Goal: Information Seeking & Learning: Learn about a topic

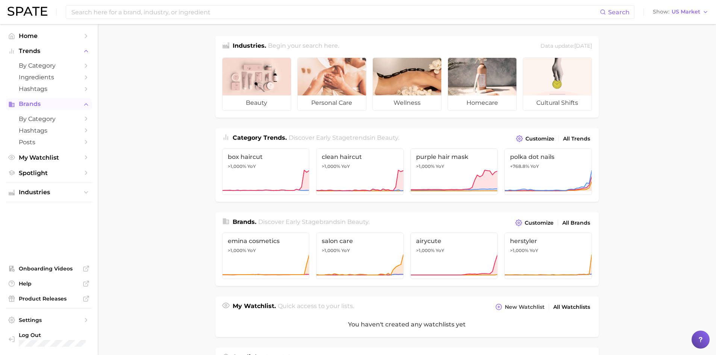
click at [15, 104] on icon "Sidebar" at bounding box center [11, 104] width 7 height 7
click at [18, 108] on button "Brands" at bounding box center [49, 103] width 86 height 11
click at [45, 118] on span "by Category" at bounding box center [49, 118] width 60 height 7
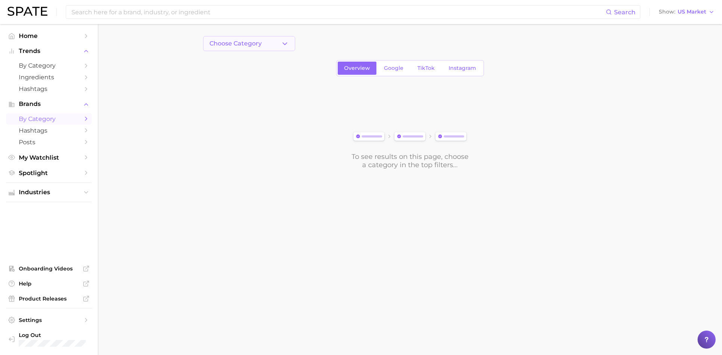
click at [245, 43] on span "Choose Category" at bounding box center [235, 43] width 52 height 7
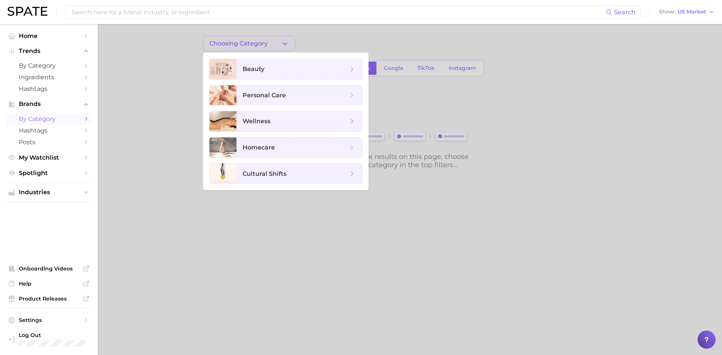
click at [293, 54] on ul "beauty personal care wellness homecare cultural shifts" at bounding box center [285, 122] width 165 height 138
click at [295, 66] on span "beauty" at bounding box center [294, 69] width 105 height 8
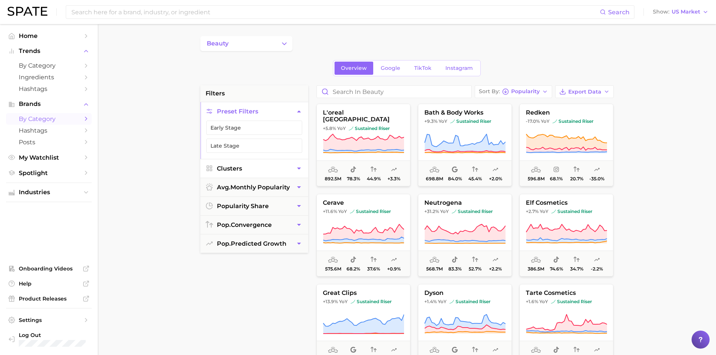
click at [278, 172] on button "Clusters" at bounding box center [254, 168] width 108 height 18
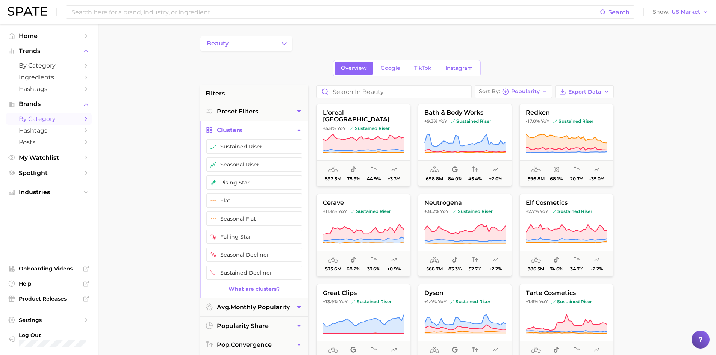
click at [278, 129] on button "Clusters" at bounding box center [254, 130] width 108 height 18
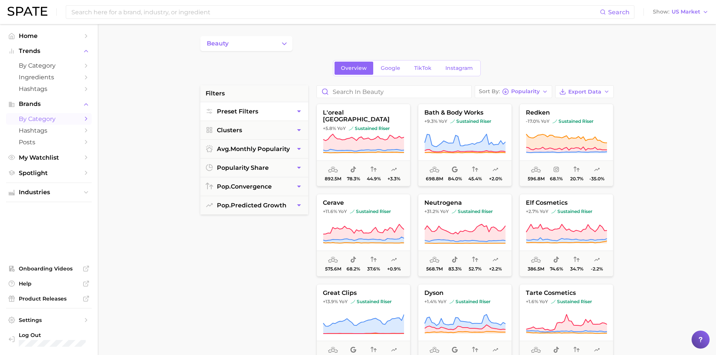
click at [301, 120] on button "Preset Filters" at bounding box center [254, 111] width 108 height 18
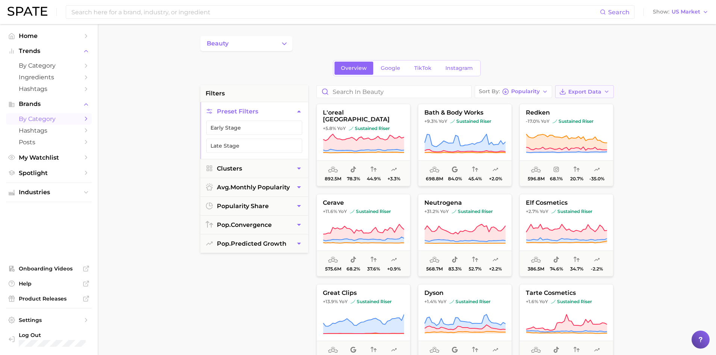
click at [571, 91] on span "Export Data" at bounding box center [584, 92] width 33 height 6
click at [695, 294] on main "beauty Overview Google TikTok Instagram filters Preset Filters Early Stage Late…" at bounding box center [407, 309] width 618 height 570
click at [275, 190] on span "avg. monthly popularity" at bounding box center [253, 187] width 73 height 7
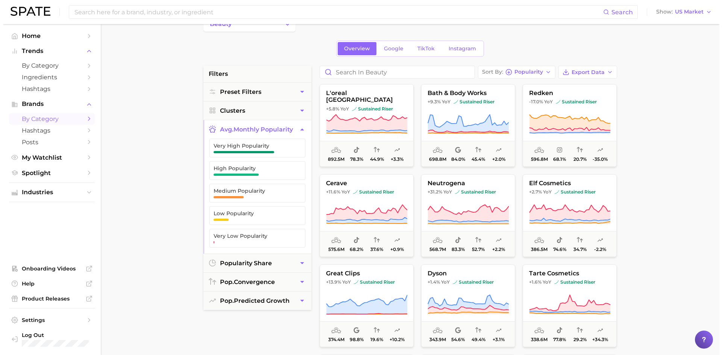
scroll to position [38, 0]
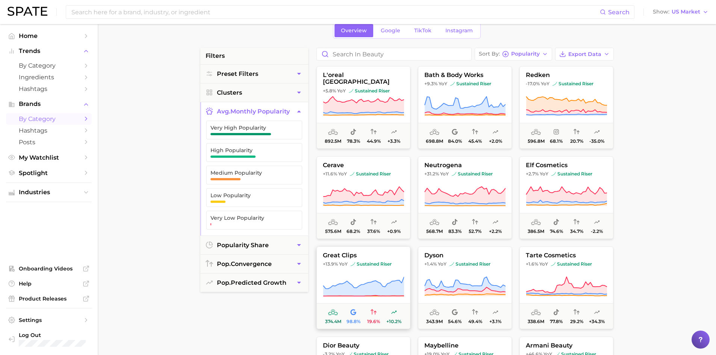
click at [336, 317] on span "374.4m" at bounding box center [333, 316] width 20 height 16
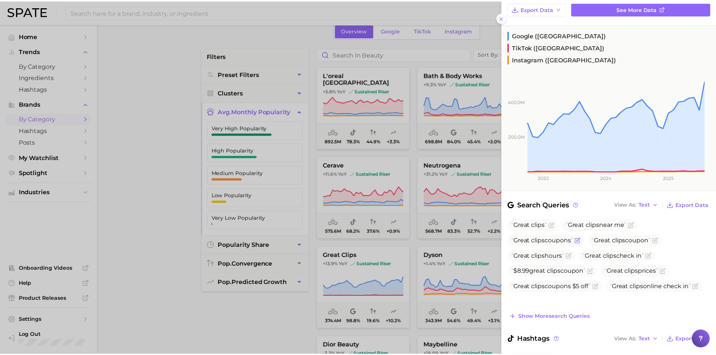
scroll to position [0, 0]
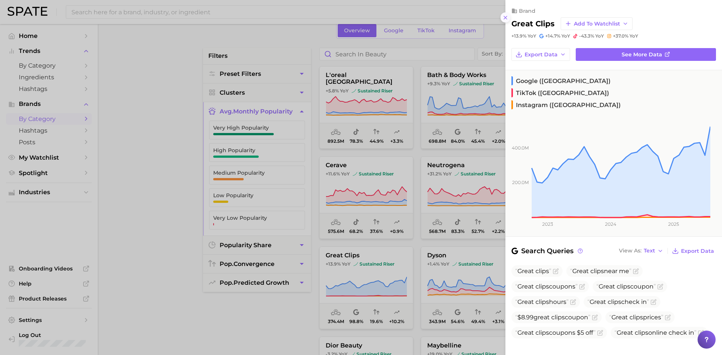
click at [505, 18] on icon at bounding box center [505, 18] width 6 height 6
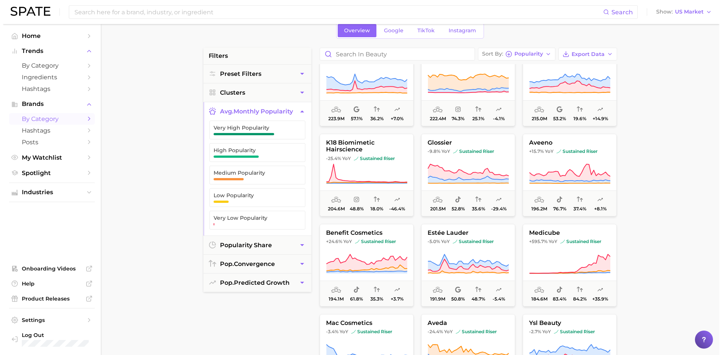
scroll to position [639, 0]
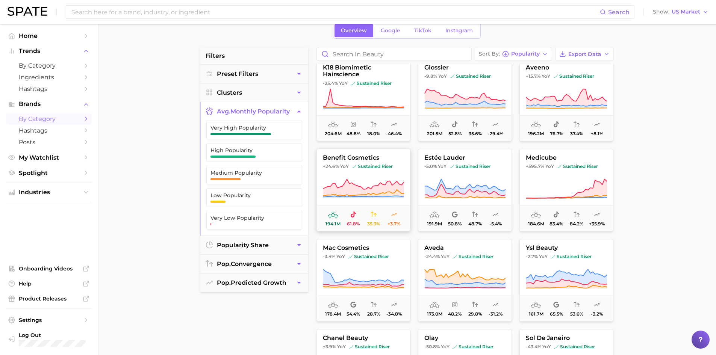
click at [390, 165] on span "sustained riser" at bounding box center [372, 166] width 41 height 6
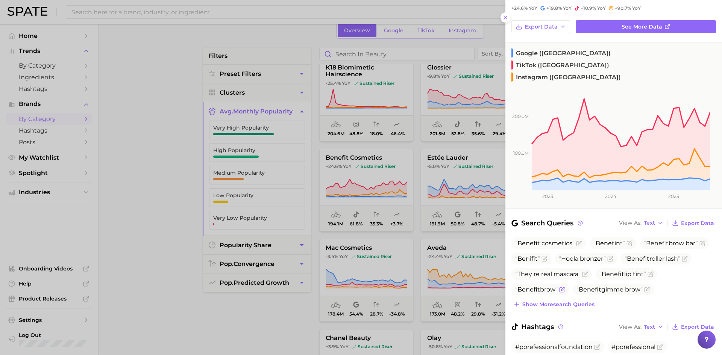
scroll to position [75, 0]
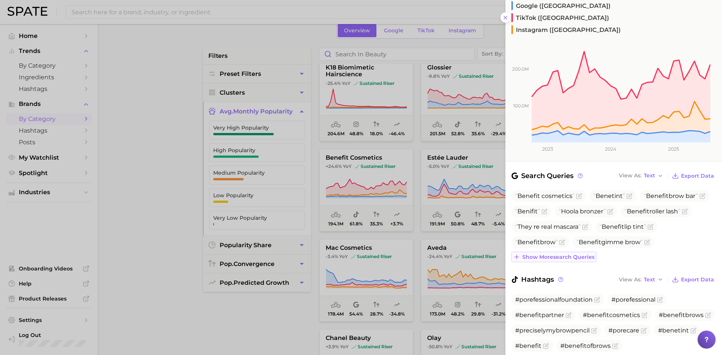
click at [540, 254] on span "Show more search queries" at bounding box center [558, 257] width 72 height 6
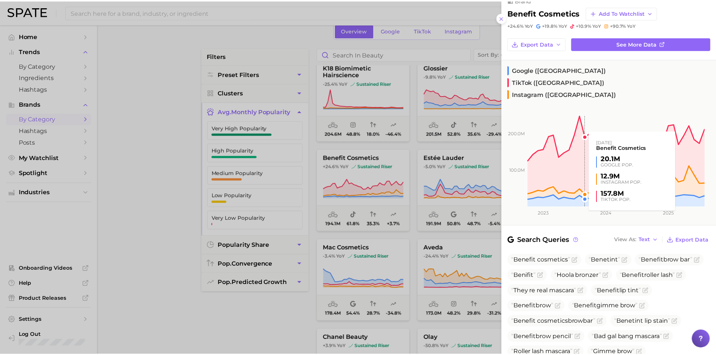
scroll to position [0, 0]
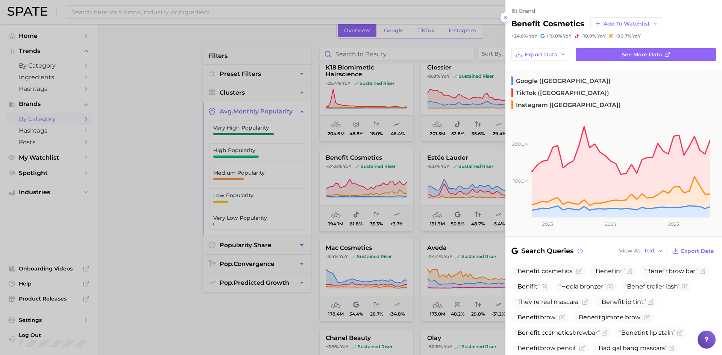
click at [201, 307] on div at bounding box center [361, 177] width 722 height 355
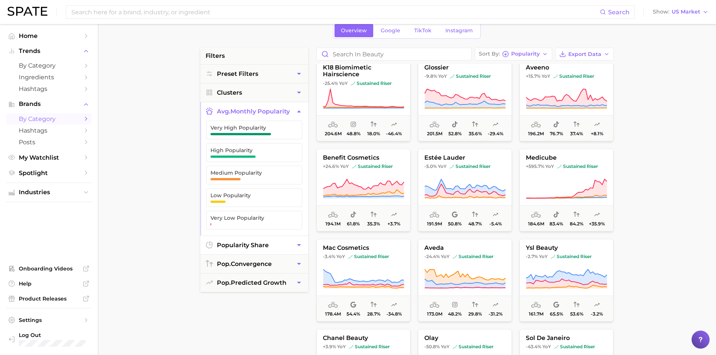
click at [293, 247] on button "popularity share" at bounding box center [254, 245] width 108 height 18
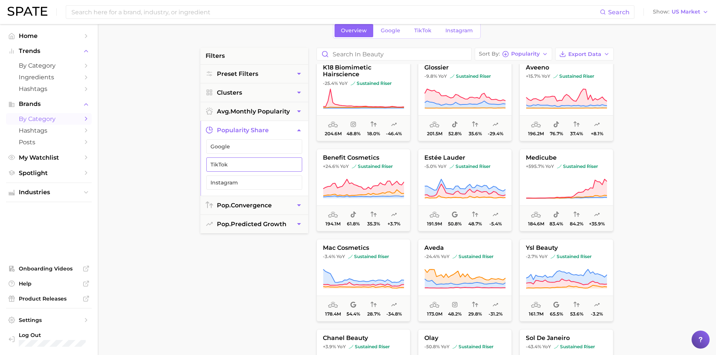
click at [274, 162] on span "TikTok" at bounding box center [248, 165] width 76 height 6
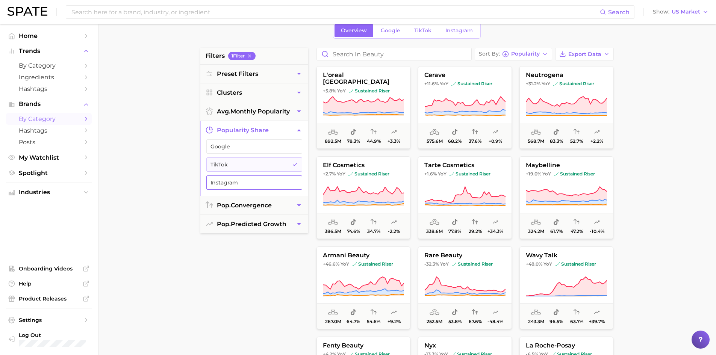
click at [278, 176] on button "Instagram" at bounding box center [254, 183] width 96 height 14
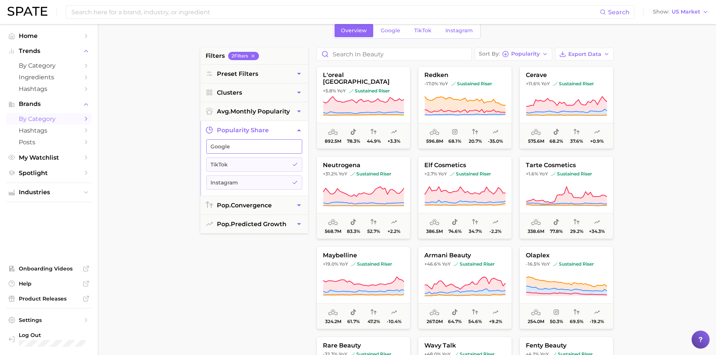
click at [276, 150] on button "Google" at bounding box center [254, 146] width 96 height 14
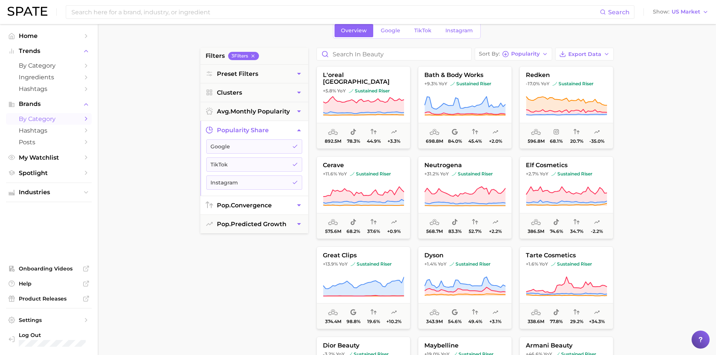
click at [273, 199] on button "pop. convergence" at bounding box center [254, 205] width 108 height 18
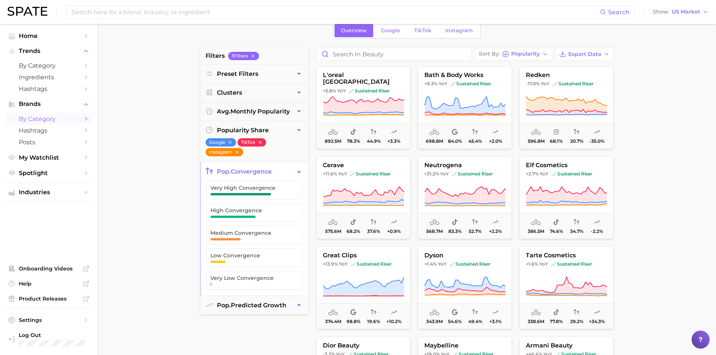
scroll to position [150, 0]
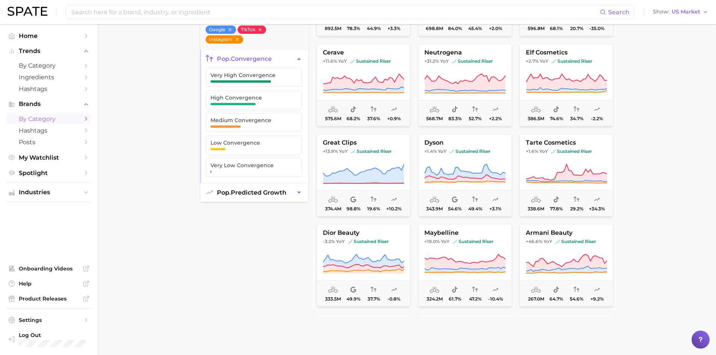
click at [264, 197] on button "pop. predicted growth" at bounding box center [254, 192] width 108 height 18
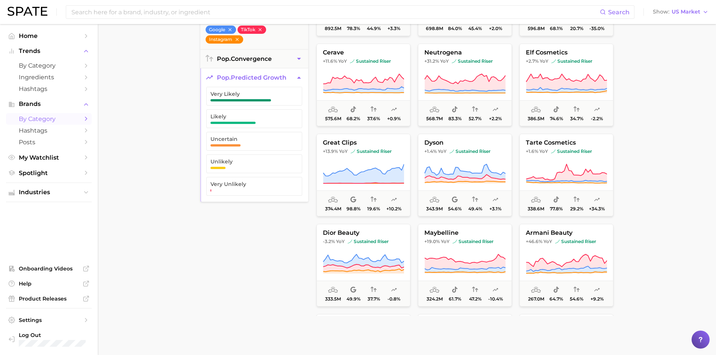
click at [279, 78] on span "pop. predicted growth" at bounding box center [252, 77] width 70 height 7
click at [283, 63] on button "pop. convergence" at bounding box center [254, 59] width 108 height 18
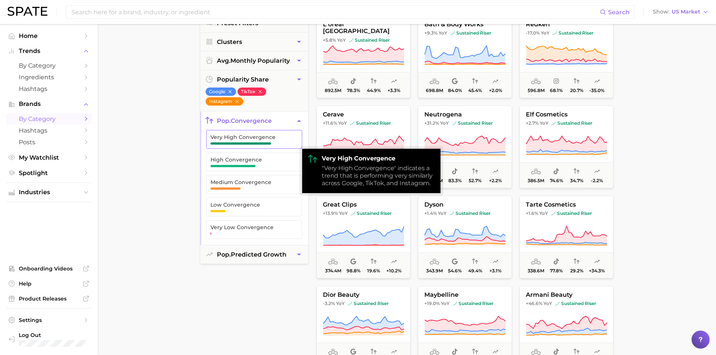
scroll to position [75, 0]
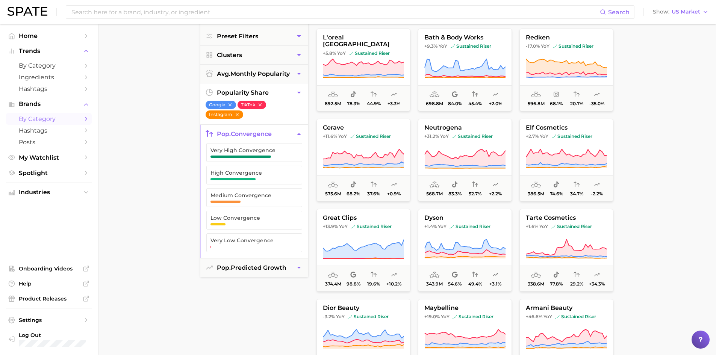
click at [287, 96] on button "popularity share" at bounding box center [254, 92] width 108 height 18
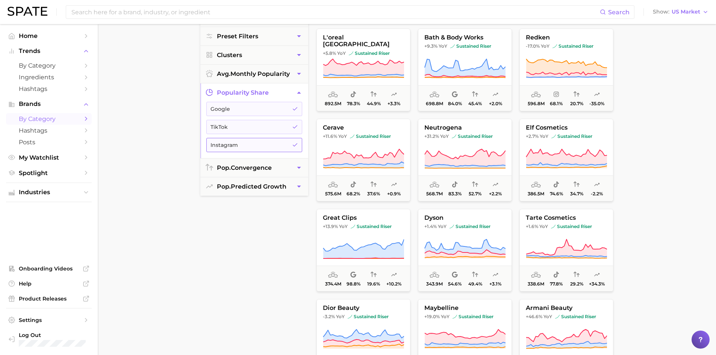
click at [242, 144] on span "Instagram" at bounding box center [248, 145] width 76 height 6
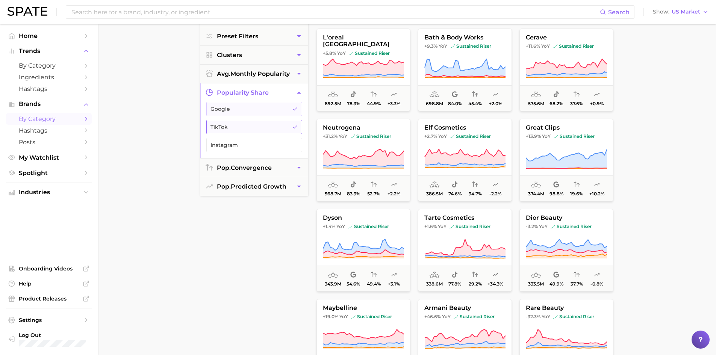
click at [247, 130] on button "TikTok" at bounding box center [254, 127] width 96 height 14
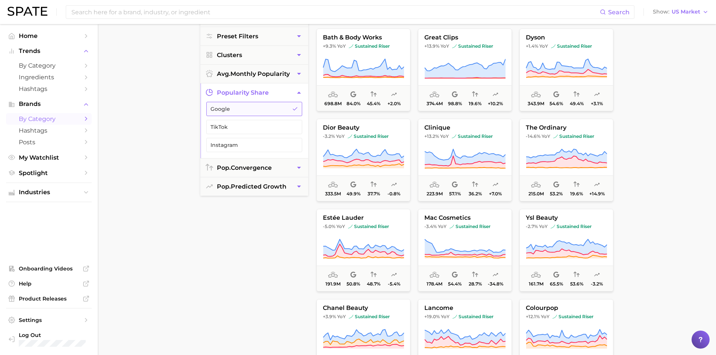
click at [256, 116] on button "Google" at bounding box center [254, 109] width 96 height 14
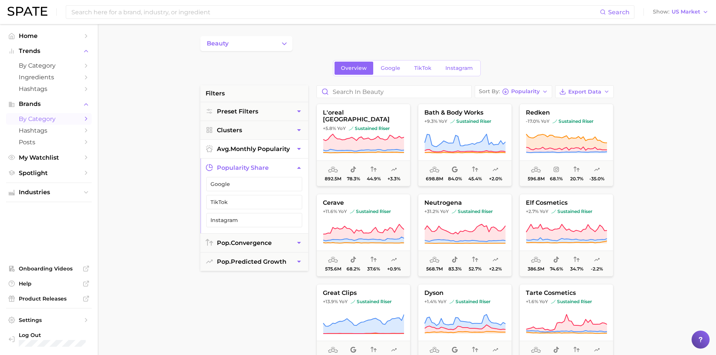
click at [263, 150] on span "avg. monthly popularity" at bounding box center [253, 148] width 73 height 7
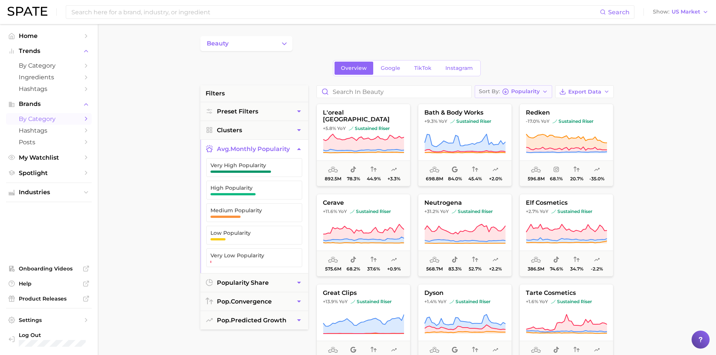
click at [533, 95] on div "Sort By Popularity" at bounding box center [509, 91] width 61 height 7
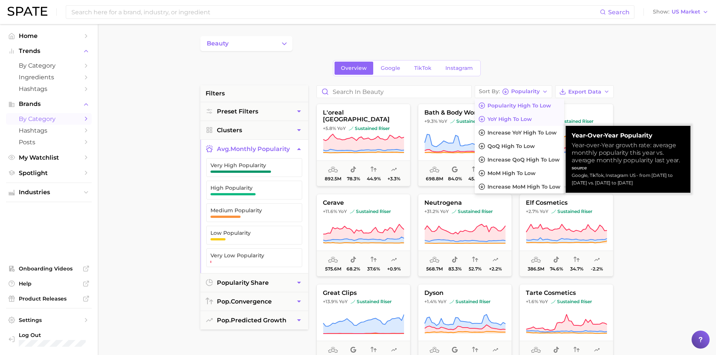
click at [503, 121] on span "YoY high to low" at bounding box center [509, 119] width 44 height 6
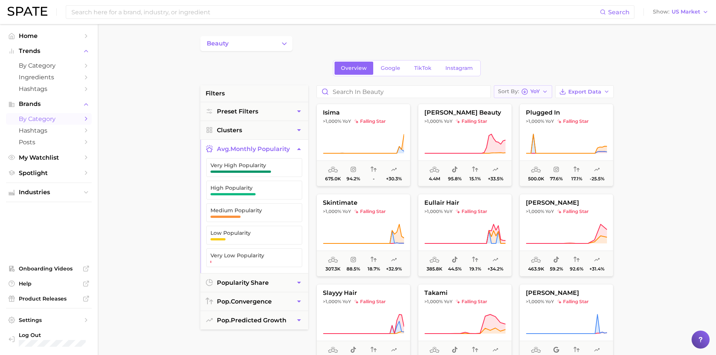
click at [540, 94] on span "YoY" at bounding box center [534, 91] width 9 height 4
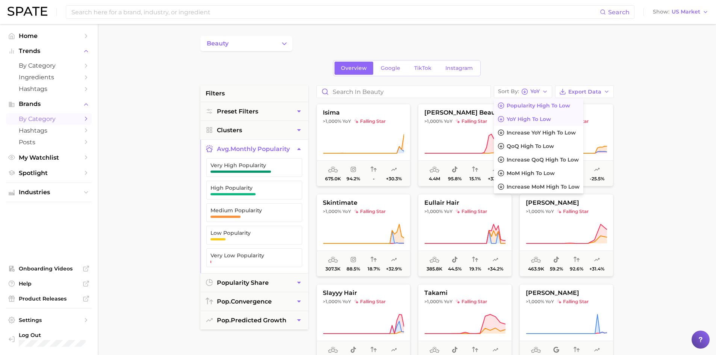
click at [528, 103] on span "Popularity high to low" at bounding box center [539, 106] width 64 height 6
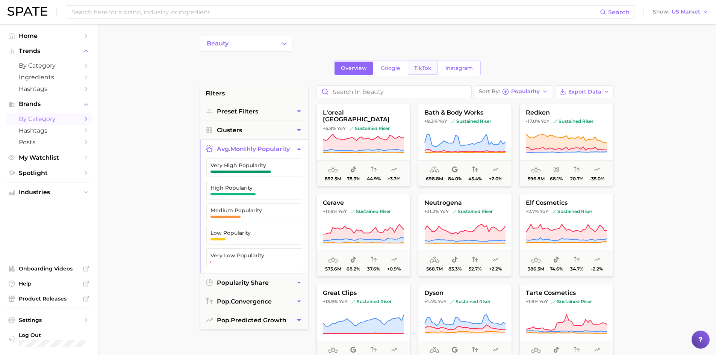
click at [416, 68] on span "TikTok" at bounding box center [422, 68] width 17 height 6
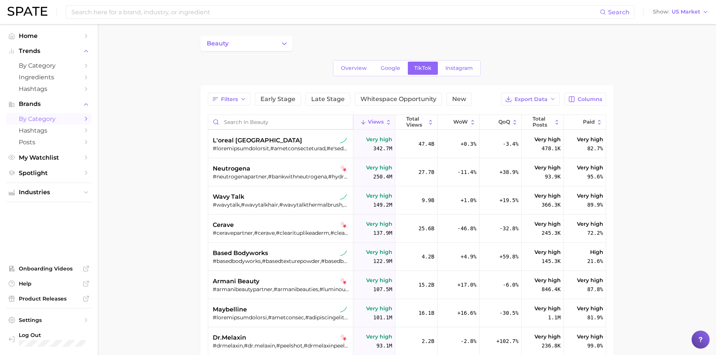
click at [277, 119] on input "Search in beauty" at bounding box center [280, 122] width 145 height 14
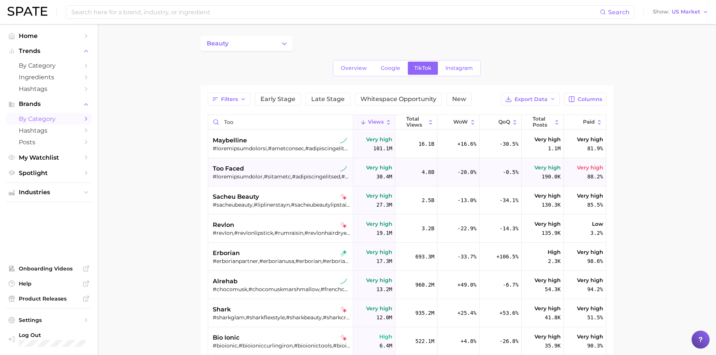
click at [252, 169] on div "too faced" at bounding box center [282, 168] width 138 height 9
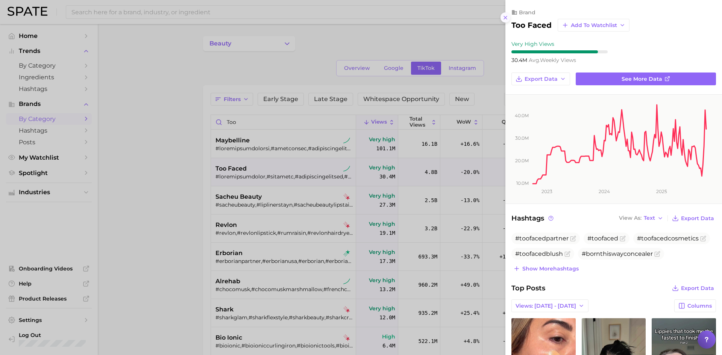
click at [506, 20] on icon at bounding box center [505, 18] width 6 height 6
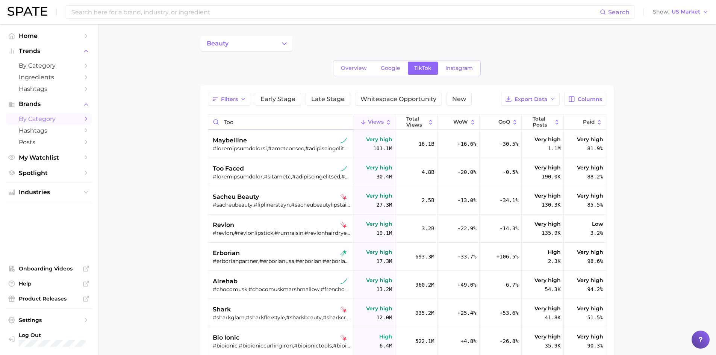
drag, startPoint x: 244, startPoint y: 124, endPoint x: 207, endPoint y: 124, distance: 36.5
click at [207, 124] on div "Filters Early Stage Late Stage Whitespace Opportunity New Export Data Columns t…" at bounding box center [406, 281] width 413 height 392
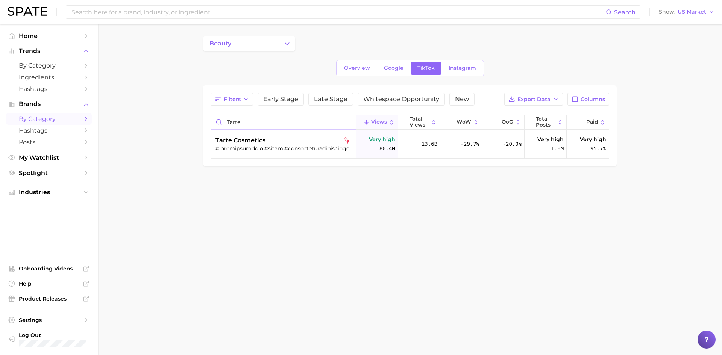
click at [244, 127] on input "tarte" at bounding box center [283, 122] width 145 height 14
click at [328, 123] on input "tarte" at bounding box center [283, 122] width 145 height 14
click at [336, 165] on div "Filters Early Stage Late Stage Whitespace Opportunity New Export Data Columns t…" at bounding box center [409, 125] width 413 height 81
click at [301, 116] on input "tarte" at bounding box center [283, 122] width 145 height 14
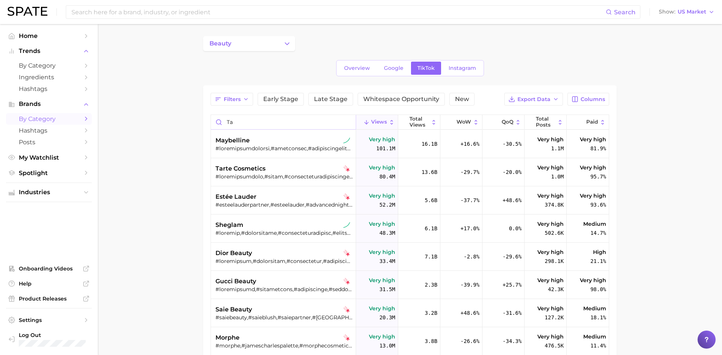
type input "t"
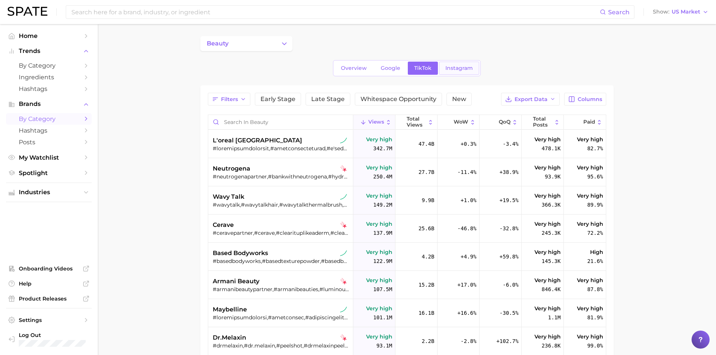
click at [464, 69] on span "Instagram" at bounding box center [458, 68] width 27 height 6
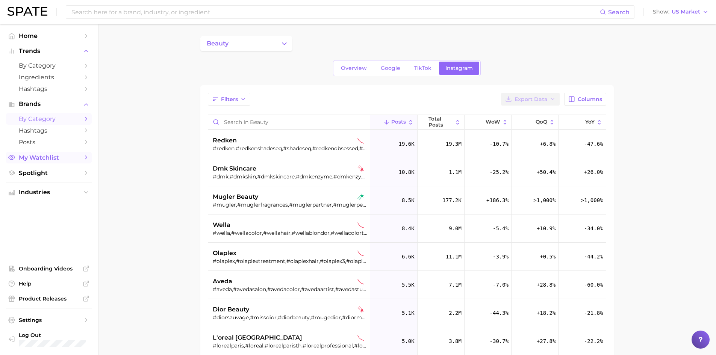
click at [70, 158] on span "My Watchlist" at bounding box center [49, 157] width 60 height 7
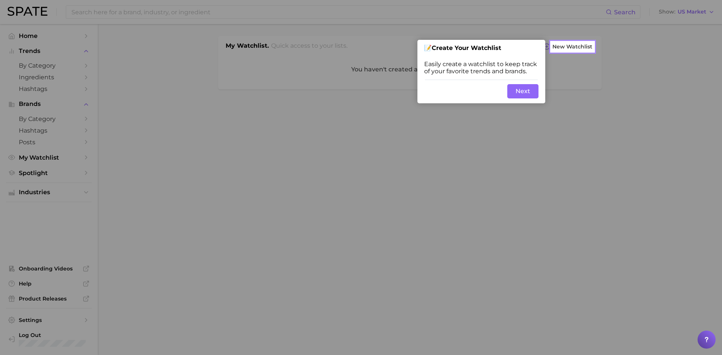
click at [513, 86] on button "Next" at bounding box center [522, 91] width 31 height 14
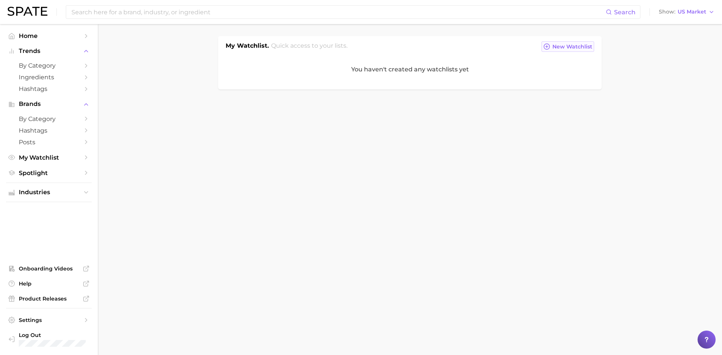
click at [549, 46] on icon at bounding box center [546, 46] width 7 height 7
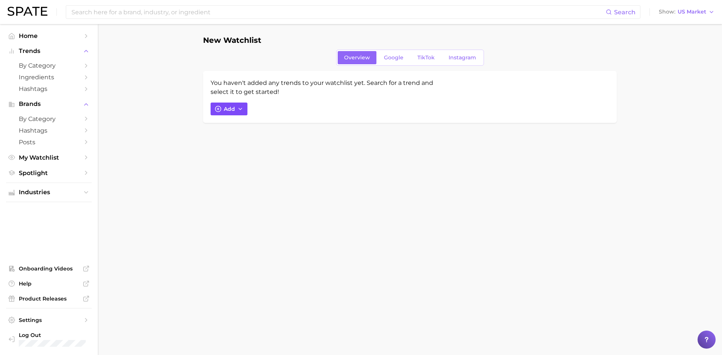
click at [243, 114] on button "Add" at bounding box center [228, 109] width 37 height 13
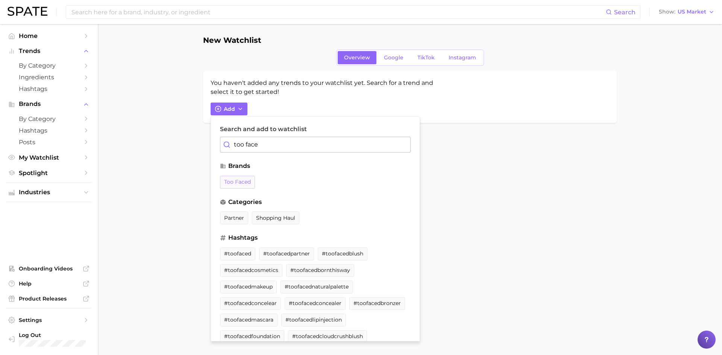
type input "too face"
click at [224, 185] on span "too faced" at bounding box center [237, 182] width 27 height 6
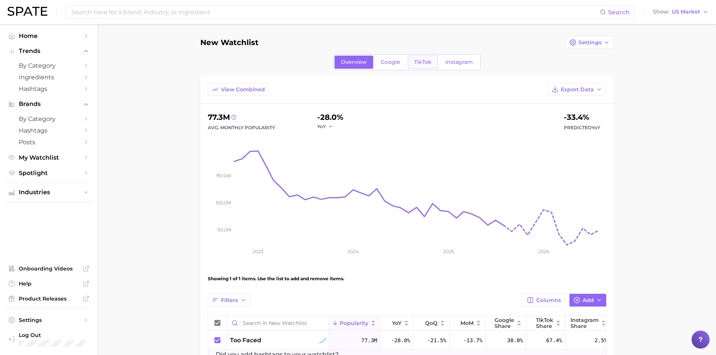
click at [419, 64] on span "TikTok" at bounding box center [422, 62] width 17 height 6
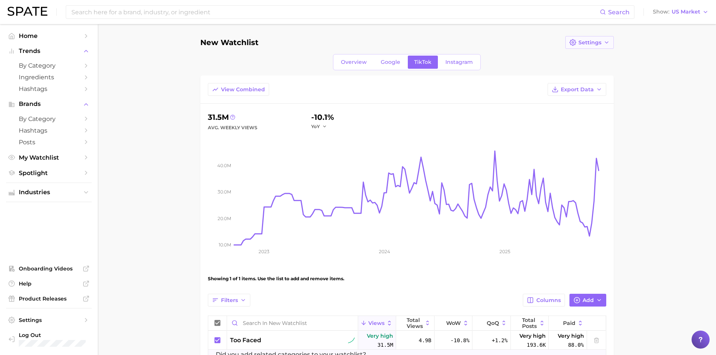
click at [602, 38] on button "Settings" at bounding box center [589, 42] width 48 height 13
click at [594, 58] on span "Edit Details" at bounding box center [593, 56] width 31 height 6
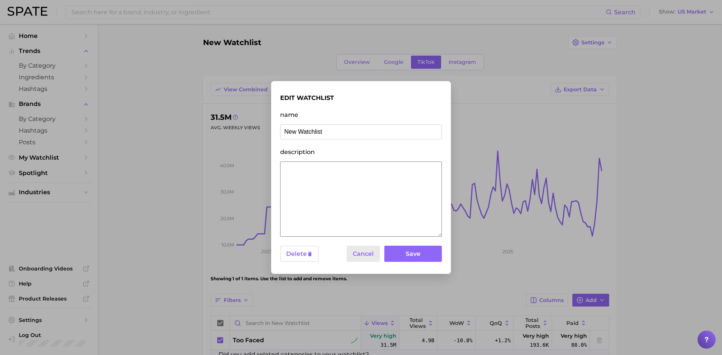
click at [374, 253] on button "Cancel" at bounding box center [363, 254] width 33 height 16
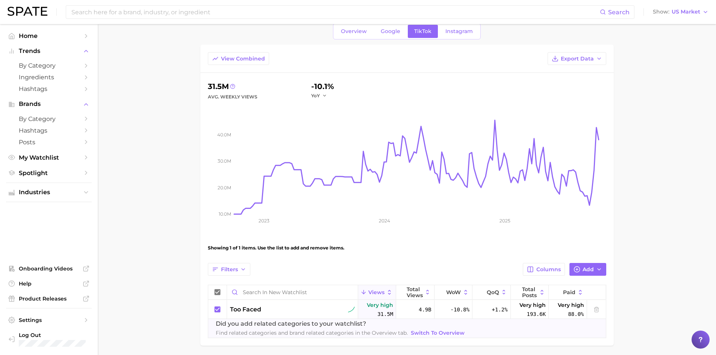
scroll to position [59, 0]
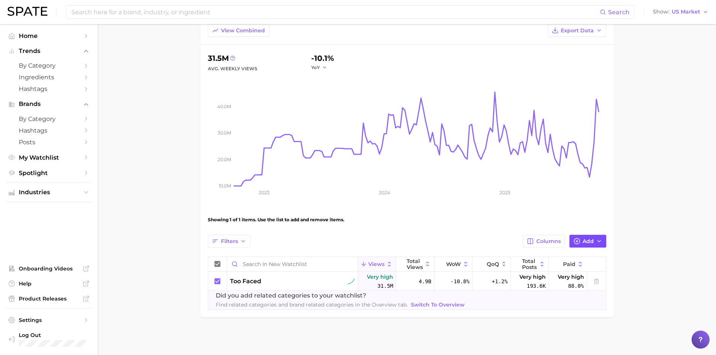
click at [595, 243] on button "Add" at bounding box center [587, 241] width 37 height 13
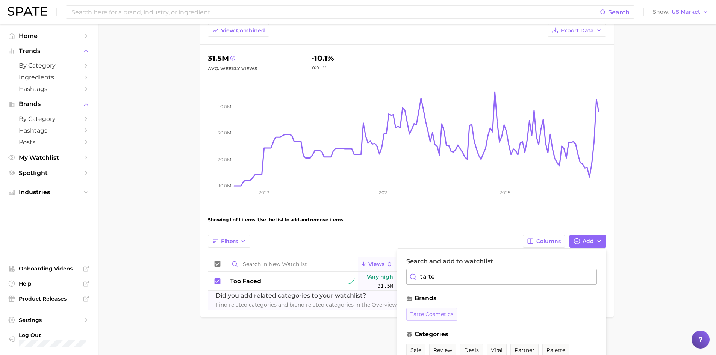
click at [413, 316] on span "tarte cosmetics" at bounding box center [431, 314] width 43 height 6
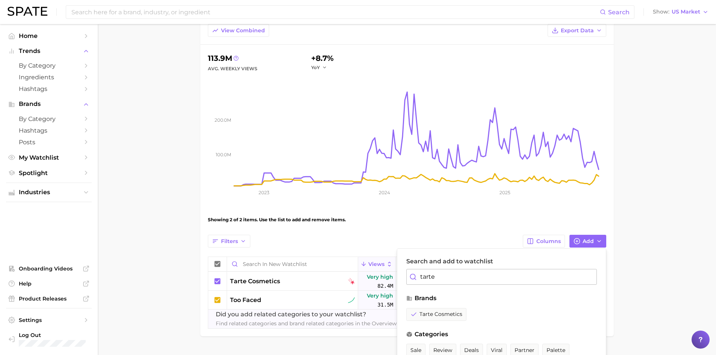
drag, startPoint x: 445, startPoint y: 281, endPoint x: 414, endPoint y: 274, distance: 31.8
click at [414, 274] on div "tarte" at bounding box center [501, 277] width 191 height 16
click at [426, 316] on span "benefit" at bounding box center [419, 314] width 19 height 6
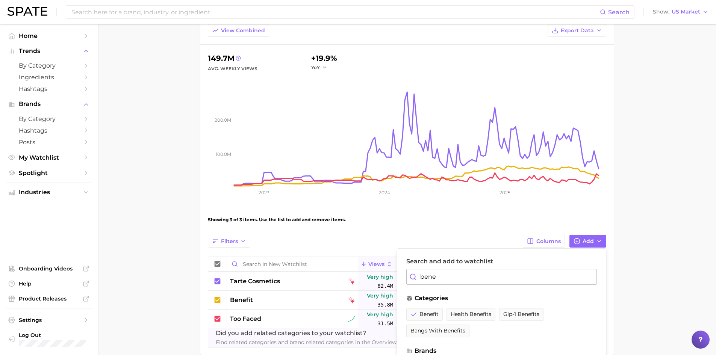
click at [431, 275] on input "bene" at bounding box center [501, 277] width 191 height 16
type input "b"
click at [433, 317] on span "rare beauty" at bounding box center [426, 314] width 32 height 6
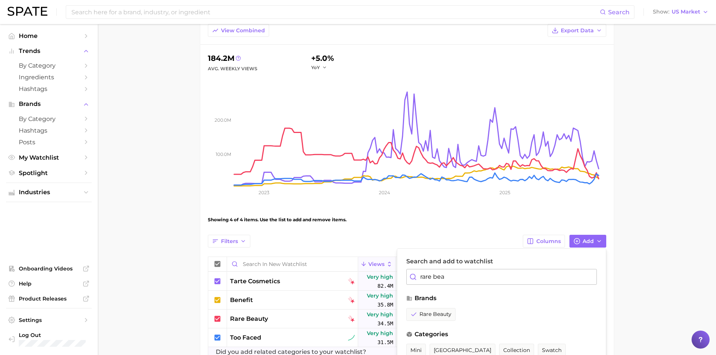
click at [516, 279] on input "rare bea" at bounding box center [501, 277] width 191 height 16
click at [433, 316] on span "urban decay" at bounding box center [427, 314] width 34 height 6
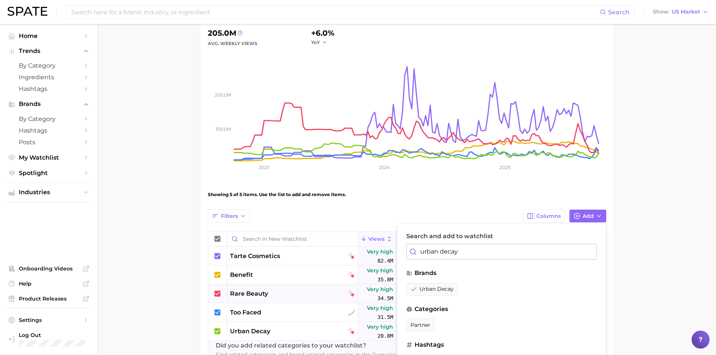
scroll to position [97, 0]
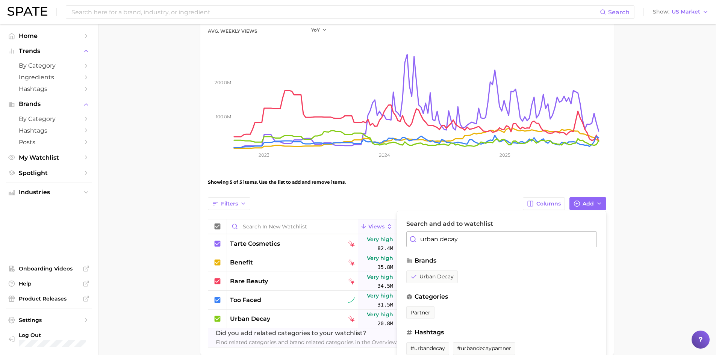
drag, startPoint x: 449, startPoint y: 235, endPoint x: 366, endPoint y: 227, distance: 82.7
click at [366, 227] on div "Filters Columns Add Search and add to watchlist urban decay brands urban decay …" at bounding box center [407, 272] width 398 height 150
type input "nars"
click at [417, 279] on span "nars" at bounding box center [416, 277] width 12 height 6
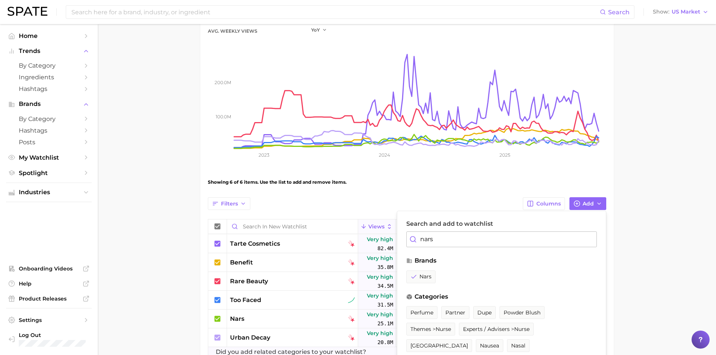
click at [646, 251] on main "New Watchlist Settings Overview Google TikTok Instagram View Combined Export Da…" at bounding box center [407, 169] width 618 height 484
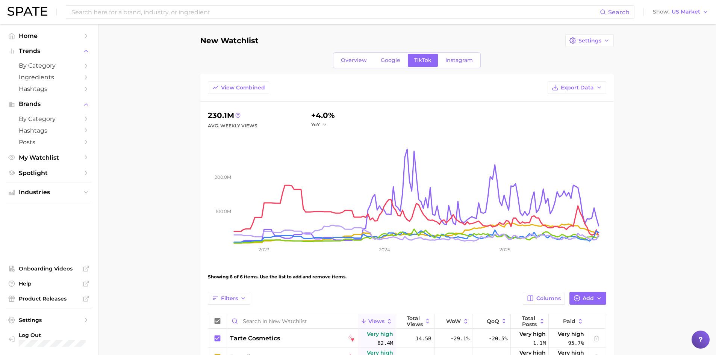
scroll to position [0, 0]
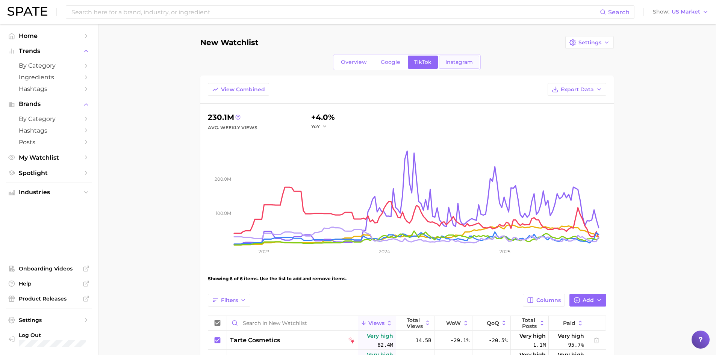
click at [446, 62] on span "Instagram" at bounding box center [458, 62] width 27 height 6
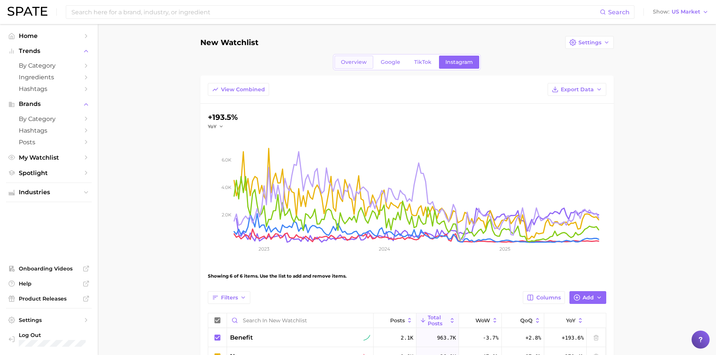
click at [368, 63] on link "Overview" at bounding box center [353, 62] width 39 height 13
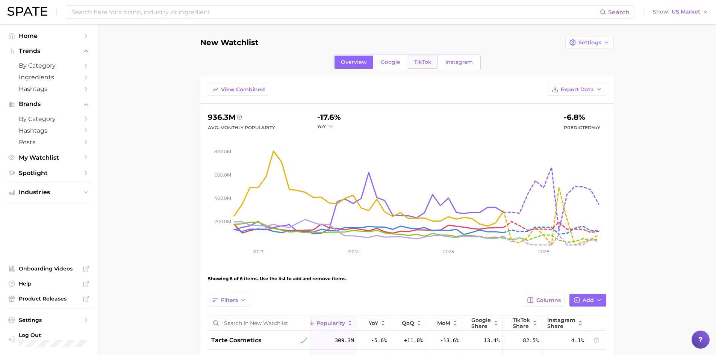
click at [419, 62] on span "TikTok" at bounding box center [422, 62] width 17 height 6
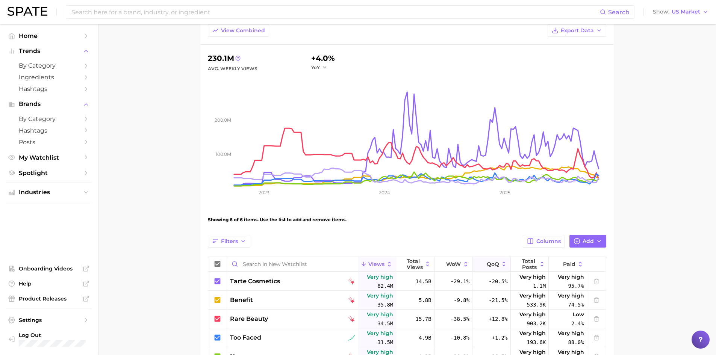
scroll to position [113, 0]
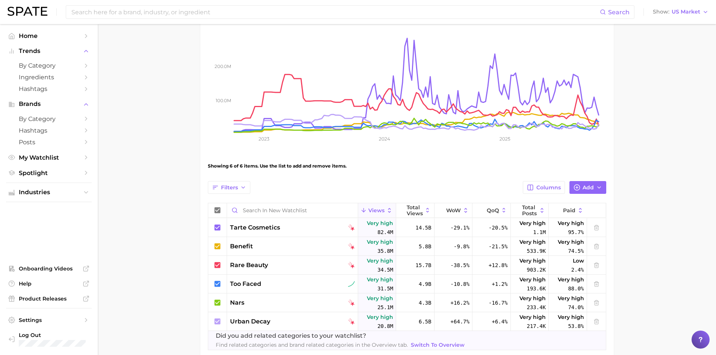
drag, startPoint x: 195, startPoint y: 293, endPoint x: 185, endPoint y: 301, distance: 12.3
click at [195, 293] on main "New Watchlist Settings Overview Google TikTok Instagram View Combined Export Da…" at bounding box center [407, 153] width 618 height 484
click at [575, 186] on circle "button" at bounding box center [577, 188] width 6 height 6
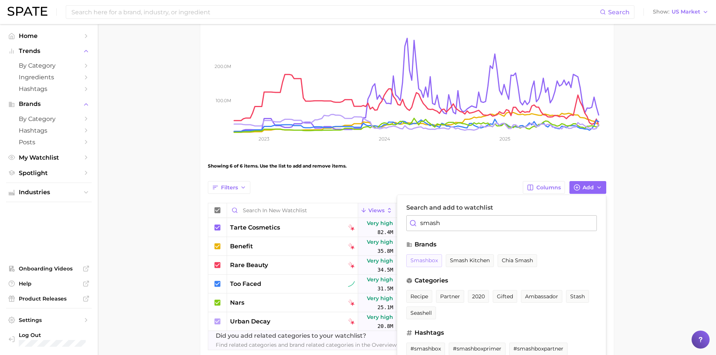
type input "smash"
click at [431, 261] on span "smashbox" at bounding box center [423, 260] width 27 height 6
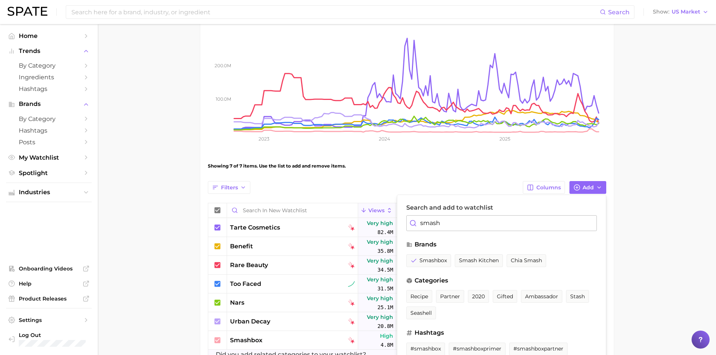
click at [674, 243] on main "New Watchlist Settings Overview Google TikTok Instagram View Combined Export Da…" at bounding box center [407, 162] width 618 height 503
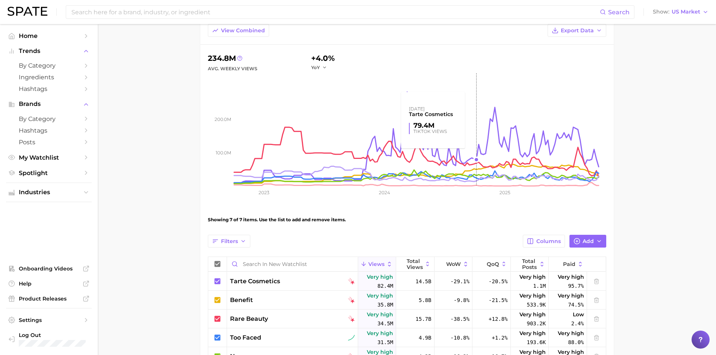
scroll to position [21, 0]
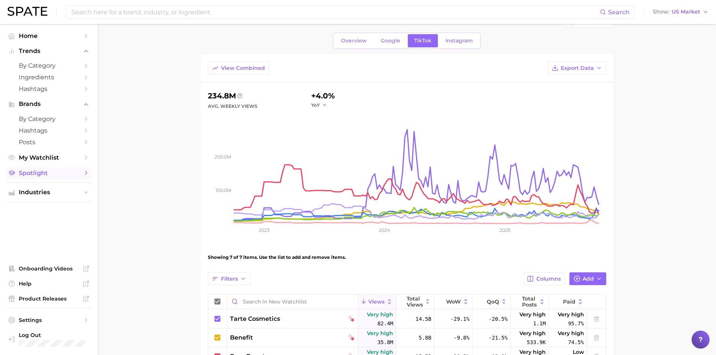
click at [85, 171] on icon "Sidebar" at bounding box center [86, 172] width 7 height 7
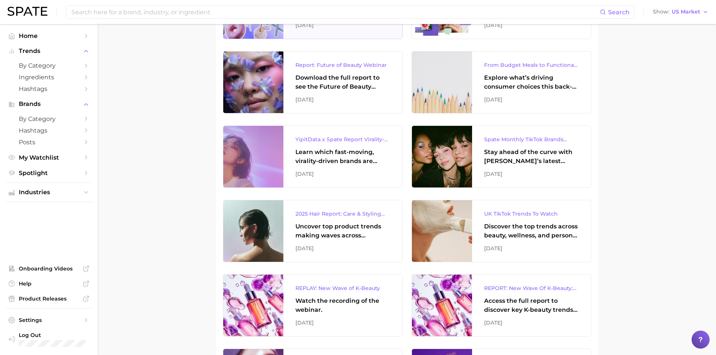
scroll to position [263, 0]
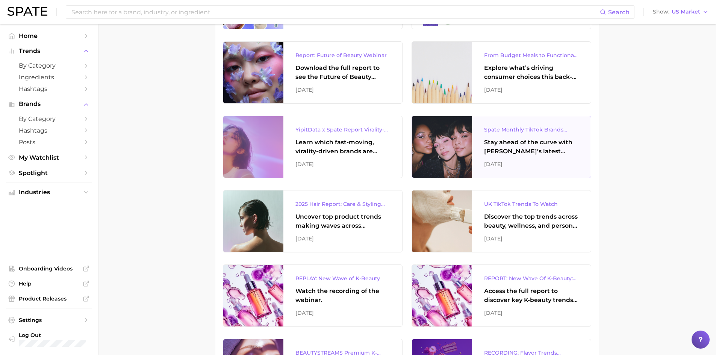
click at [543, 131] on div "Spate Monthly TikTok Brands Tracker" at bounding box center [531, 129] width 95 height 9
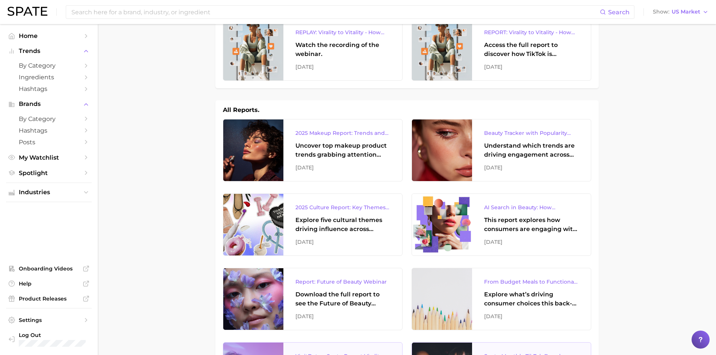
scroll to position [0, 0]
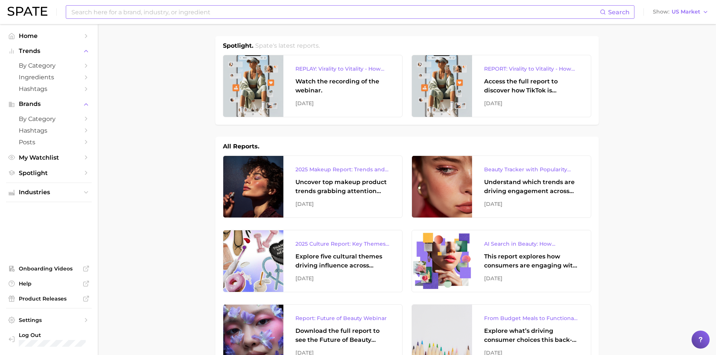
click at [107, 10] on input at bounding box center [335, 12] width 529 height 13
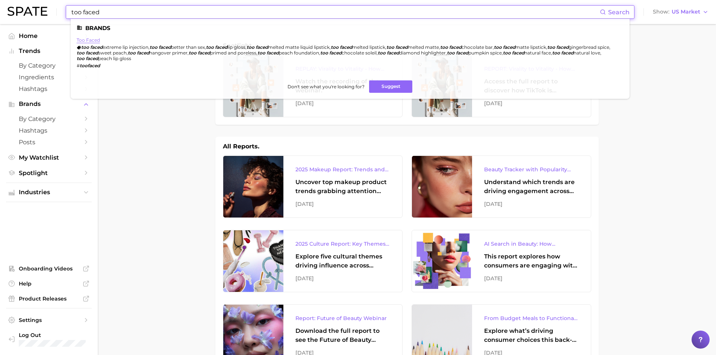
type input "too faced"
click at [83, 40] on link "too faced" at bounding box center [88, 40] width 23 height 6
